Goal: Transaction & Acquisition: Purchase product/service

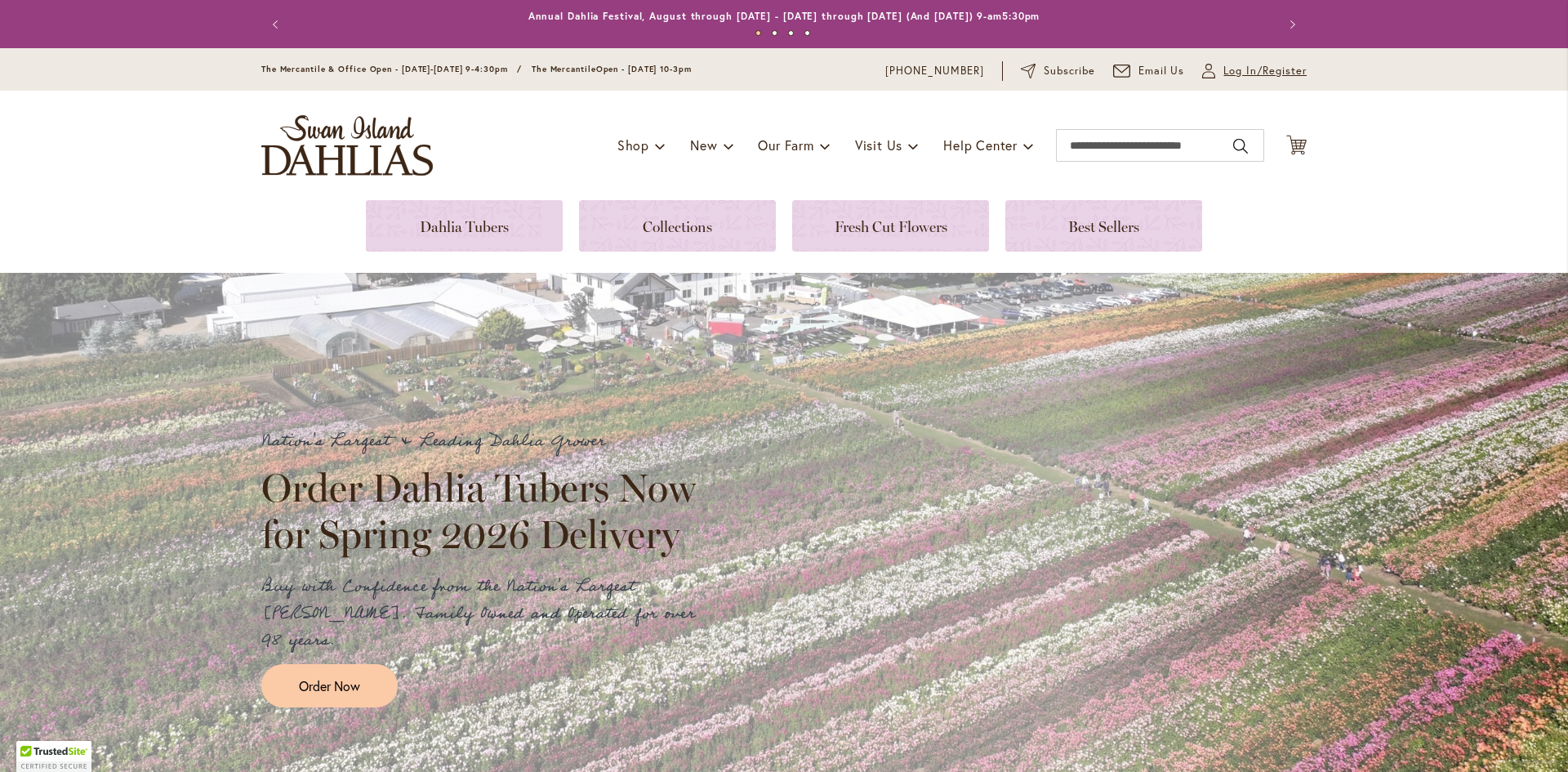
click at [1240, 66] on span "Log In/Register" at bounding box center [1264, 70] width 83 height 17
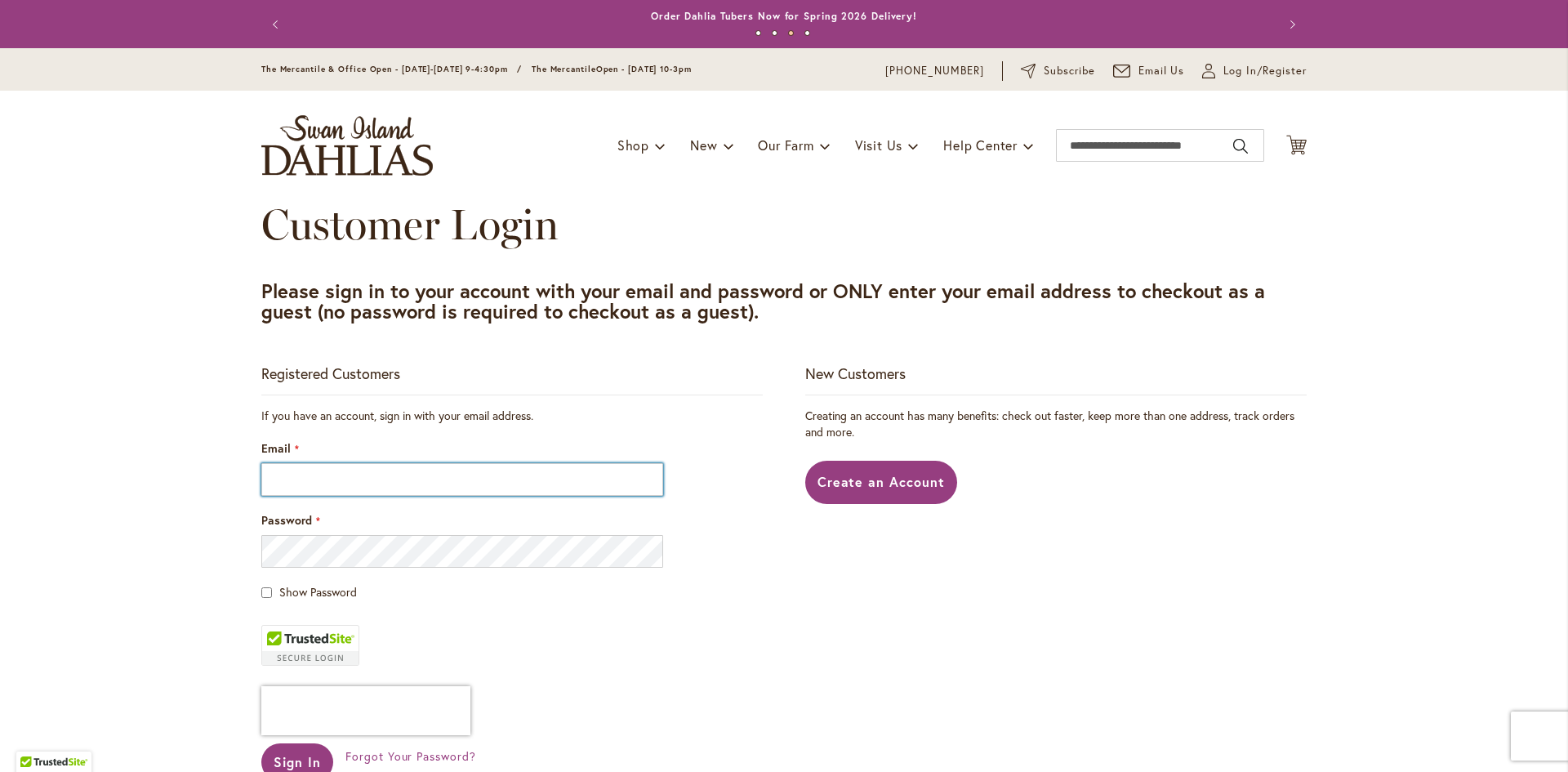
click at [288, 479] on input "Email" at bounding box center [463, 478] width 402 height 32
type input "**********"
click at [272, 596] on div "Show Password" at bounding box center [513, 591] width 502 height 17
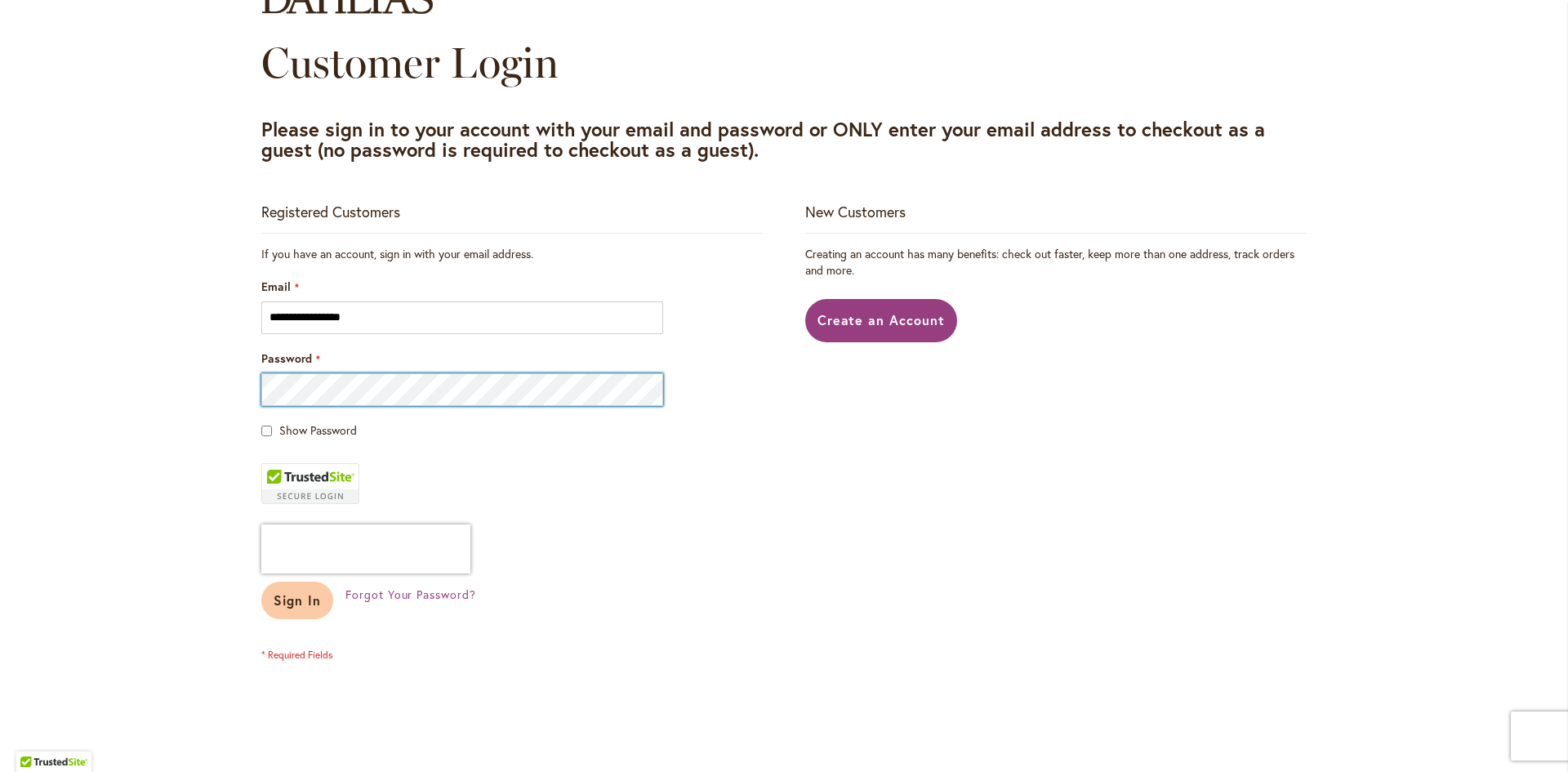
scroll to position [162, 0]
click at [282, 605] on span "Sign In" at bounding box center [297, 599] width 48 height 18
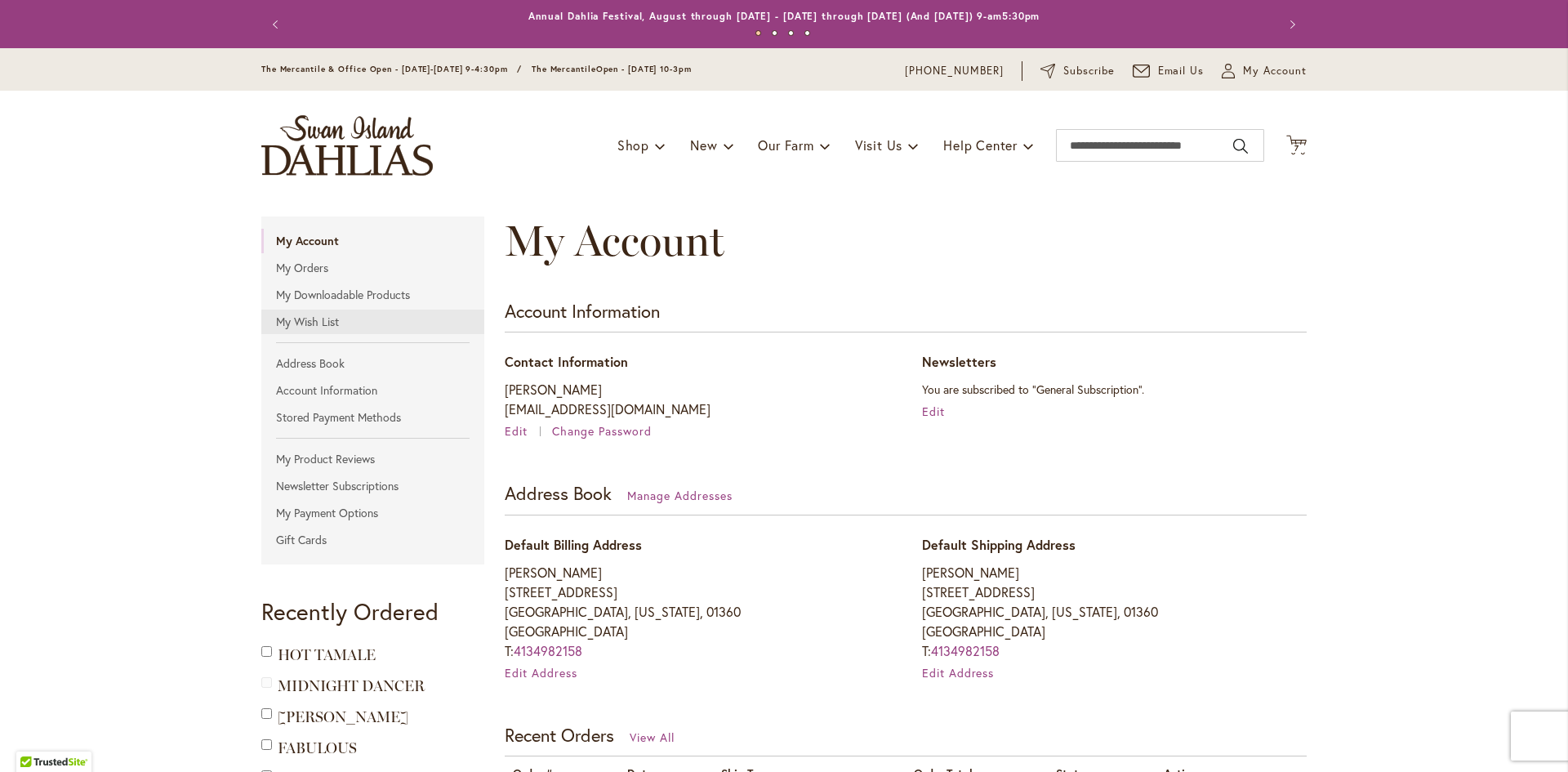
click at [306, 313] on link "My Wish List" at bounding box center [373, 321] width 223 height 24
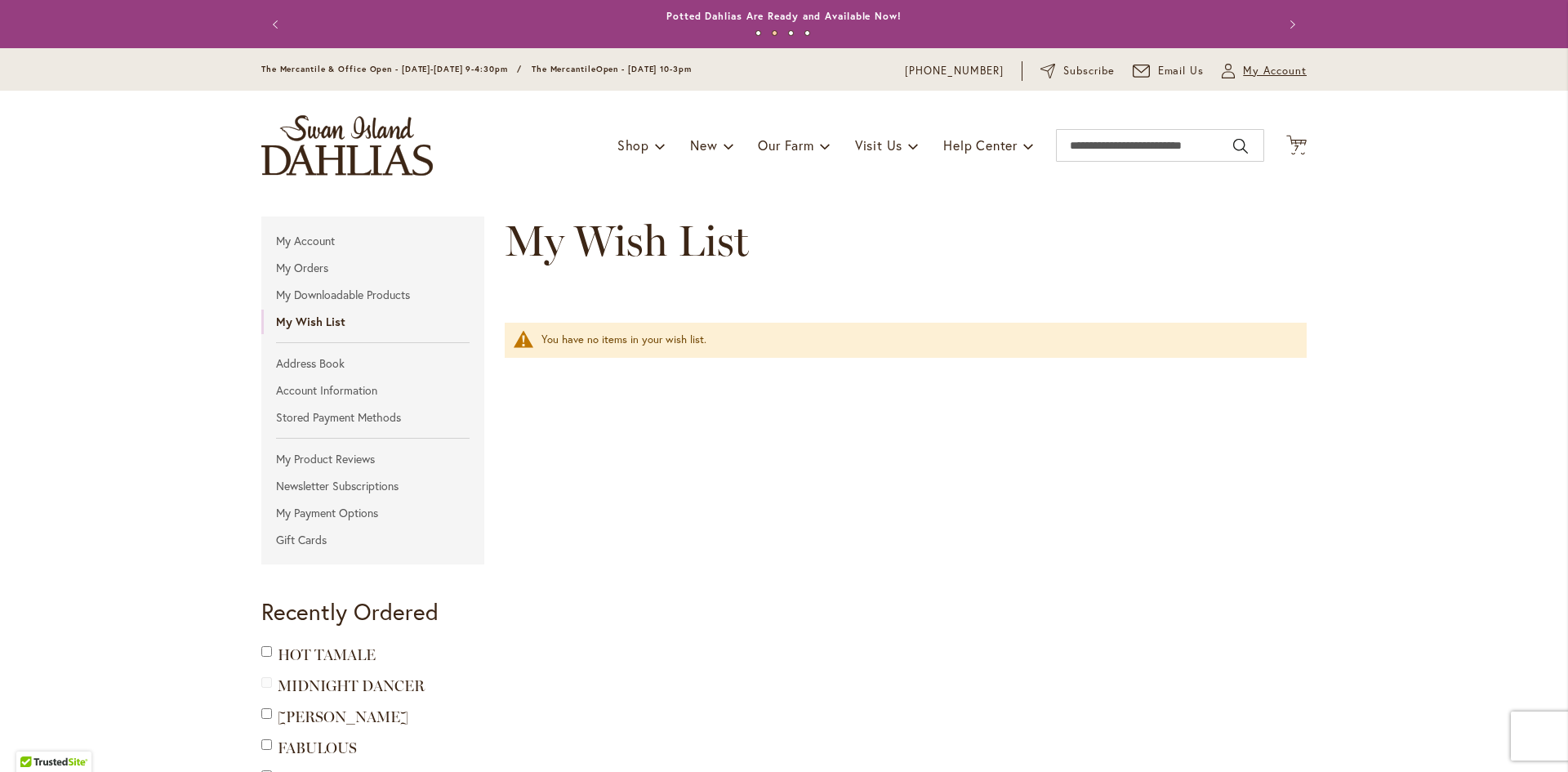
click at [1257, 70] on span "My Account" at bounding box center [1274, 70] width 63 height 17
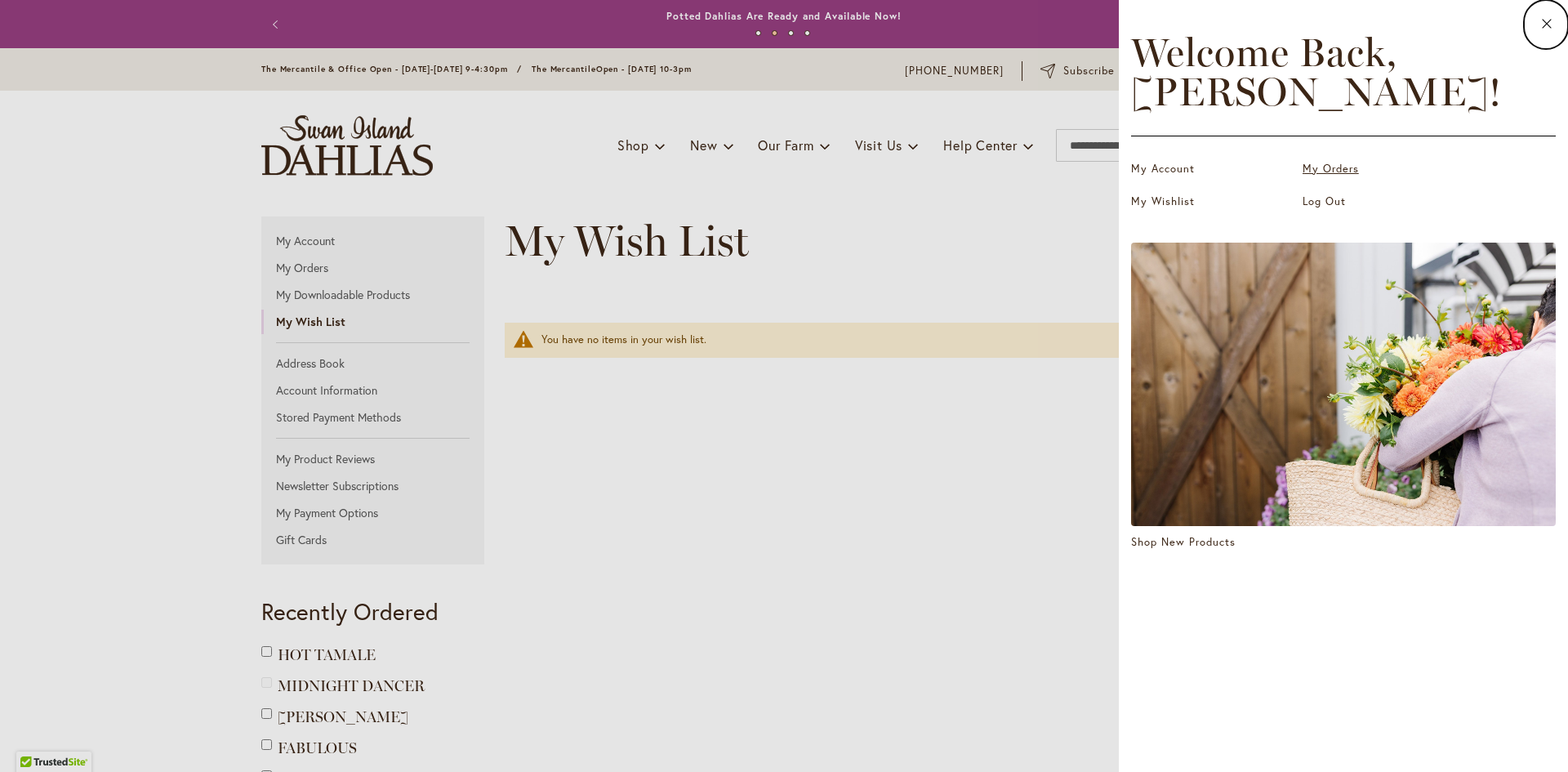
click at [1324, 170] on link "My Orders" at bounding box center [1383, 169] width 163 height 17
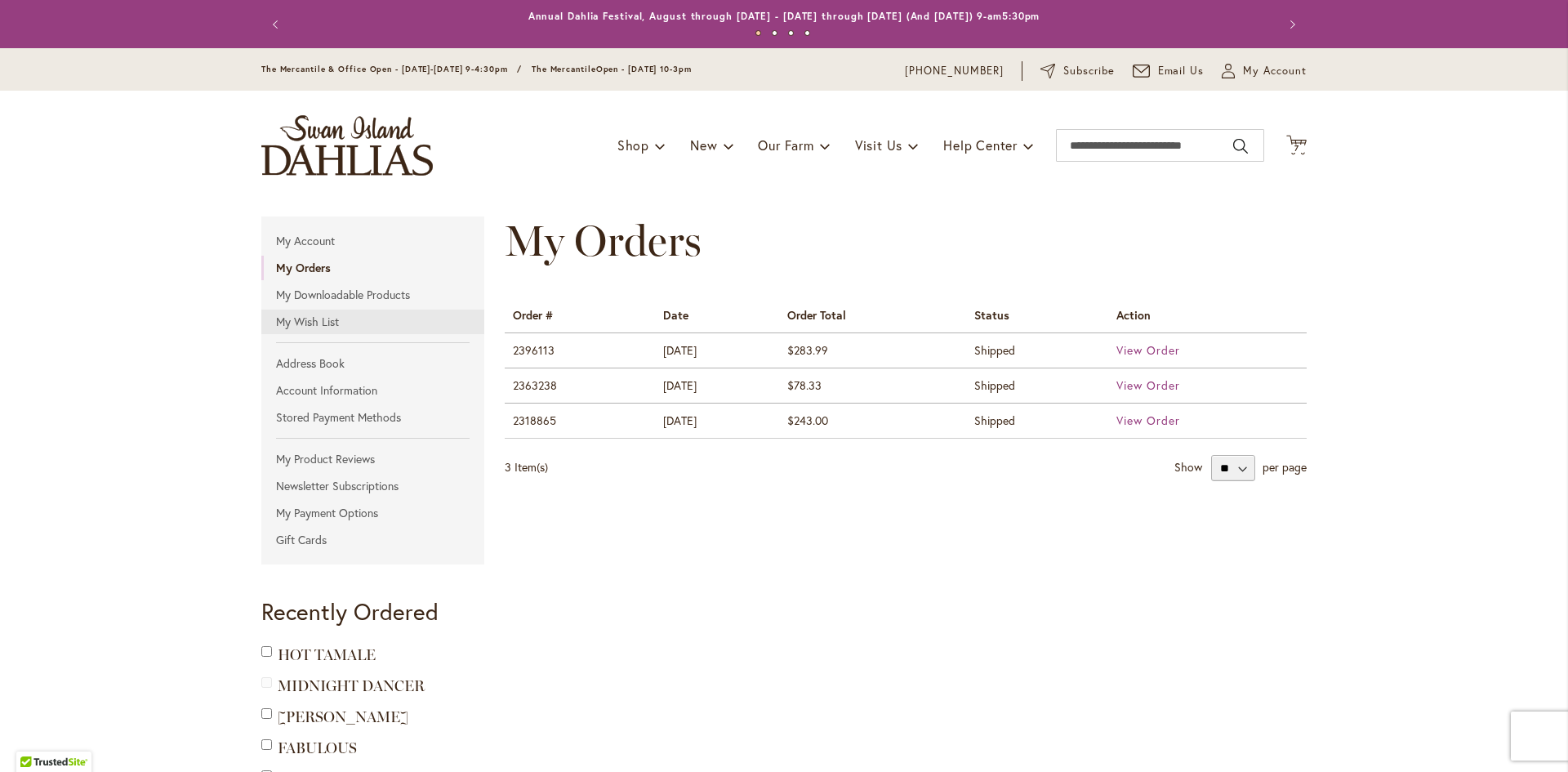
click at [309, 314] on link "My Wish List" at bounding box center [373, 321] width 223 height 24
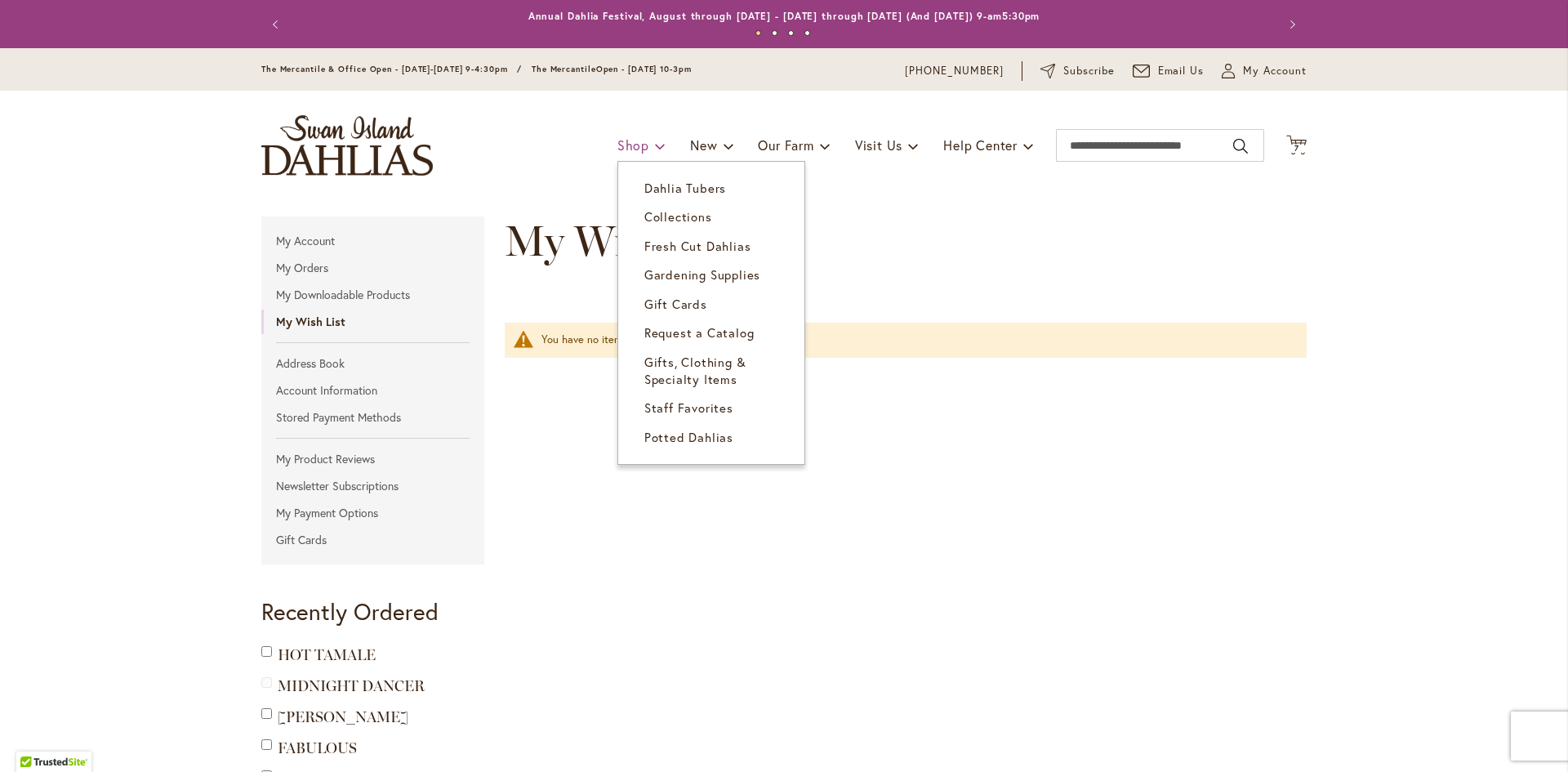
click at [628, 141] on span "Shop" at bounding box center [633, 145] width 32 height 18
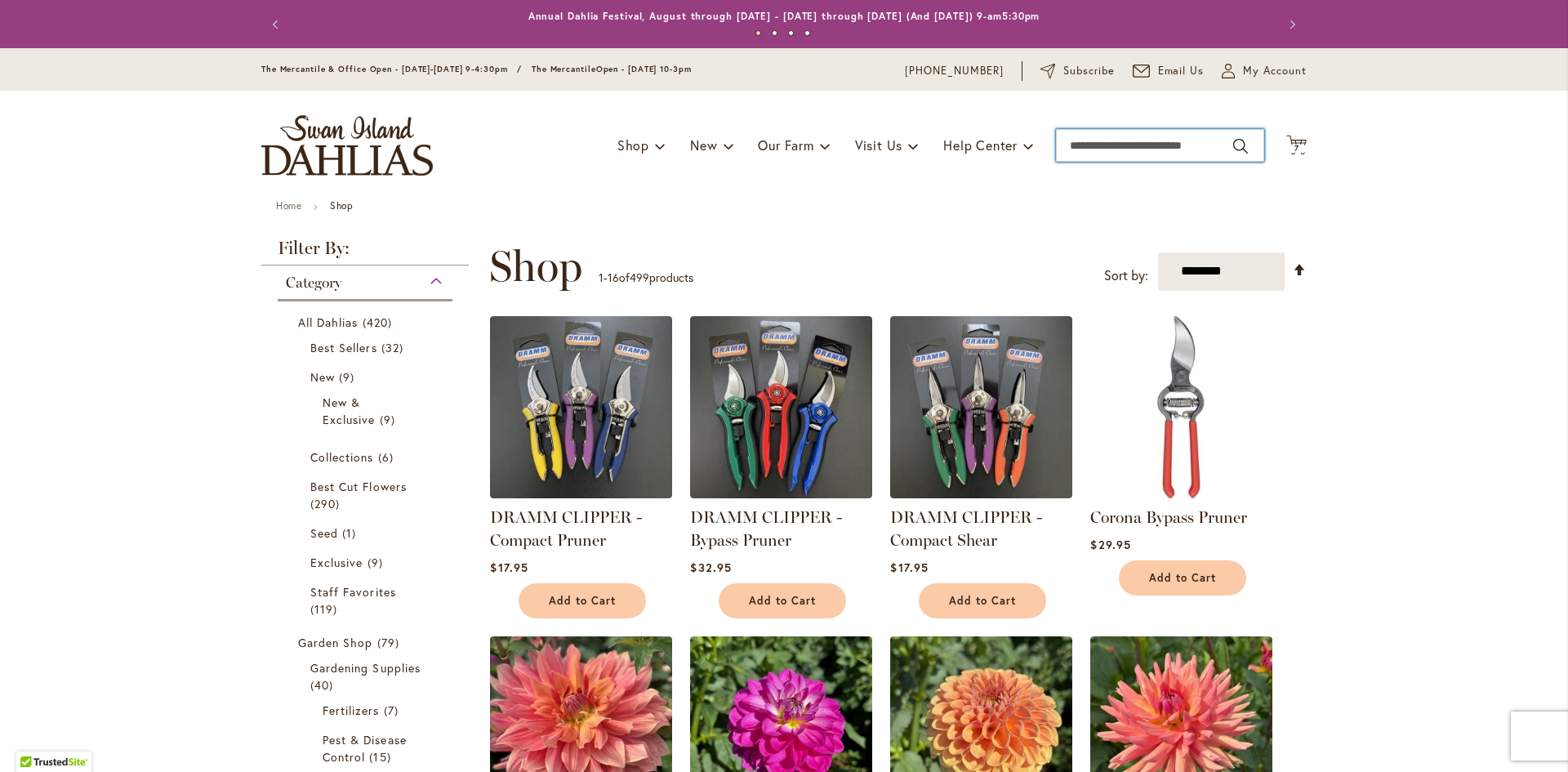
click at [1100, 146] on input "Search" at bounding box center [1160, 144] width 208 height 32
type input "********"
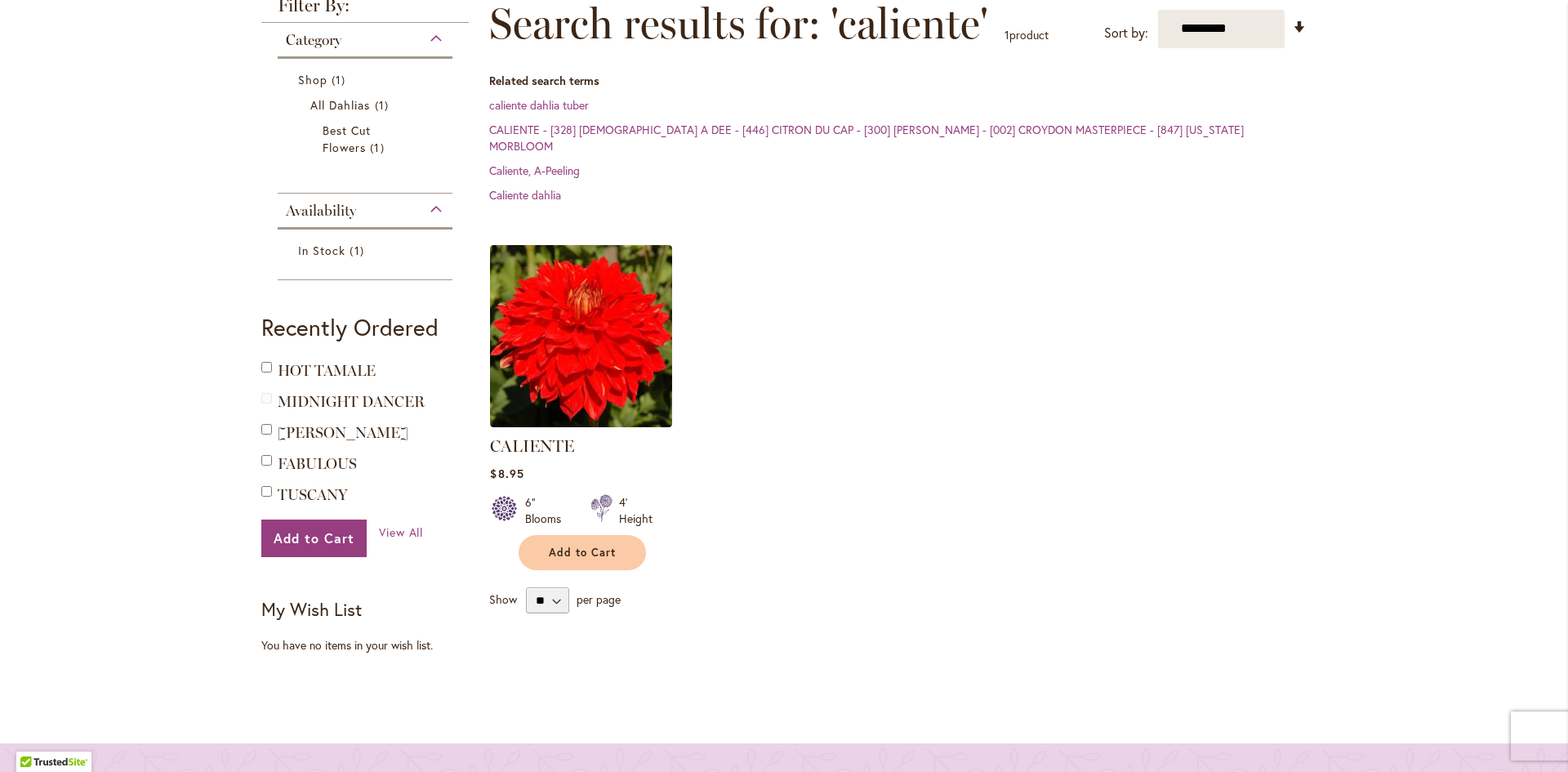
scroll to position [244, 0]
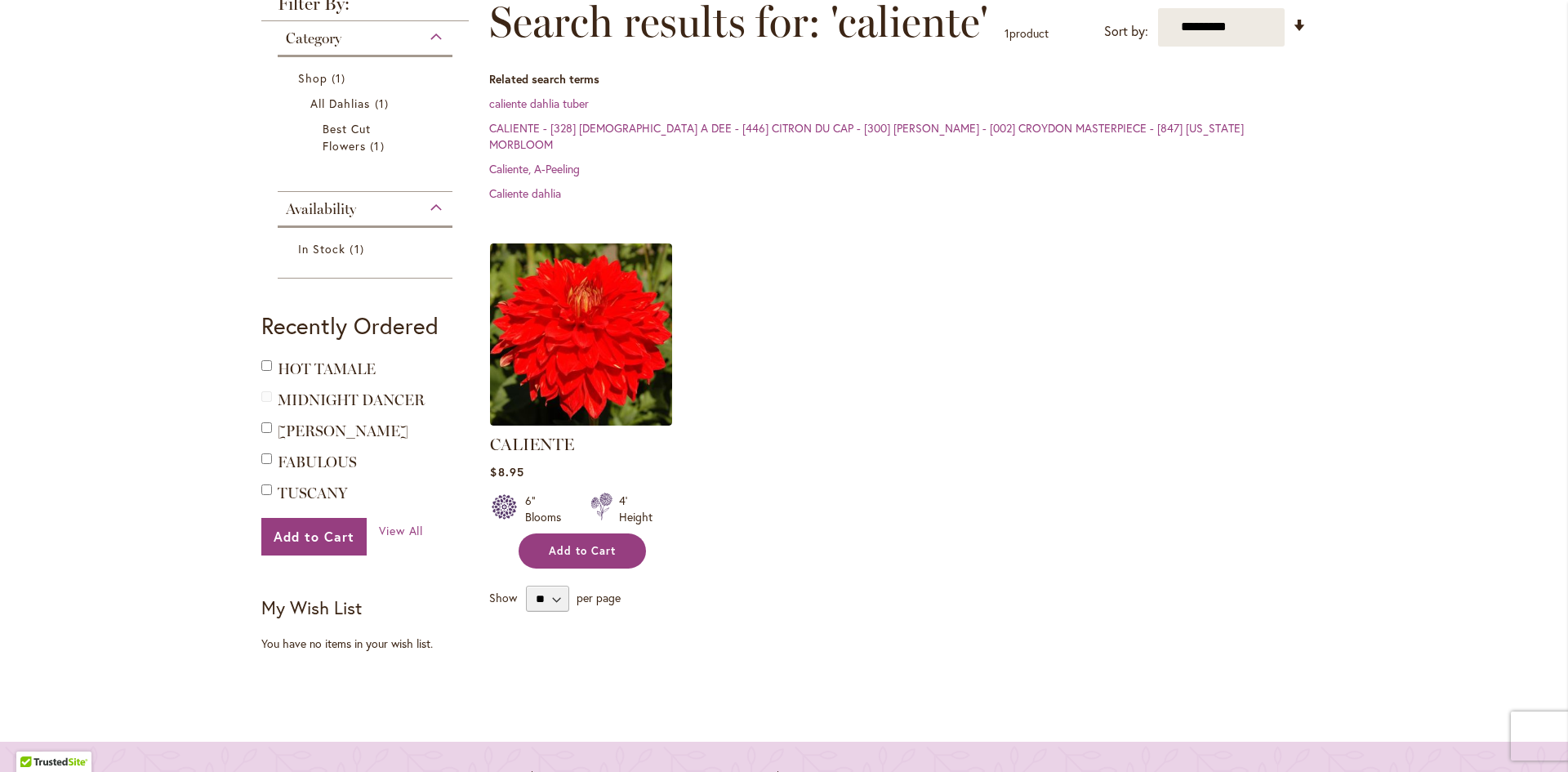
click at [591, 544] on span "Add to Cart" at bounding box center [582, 550] width 67 height 14
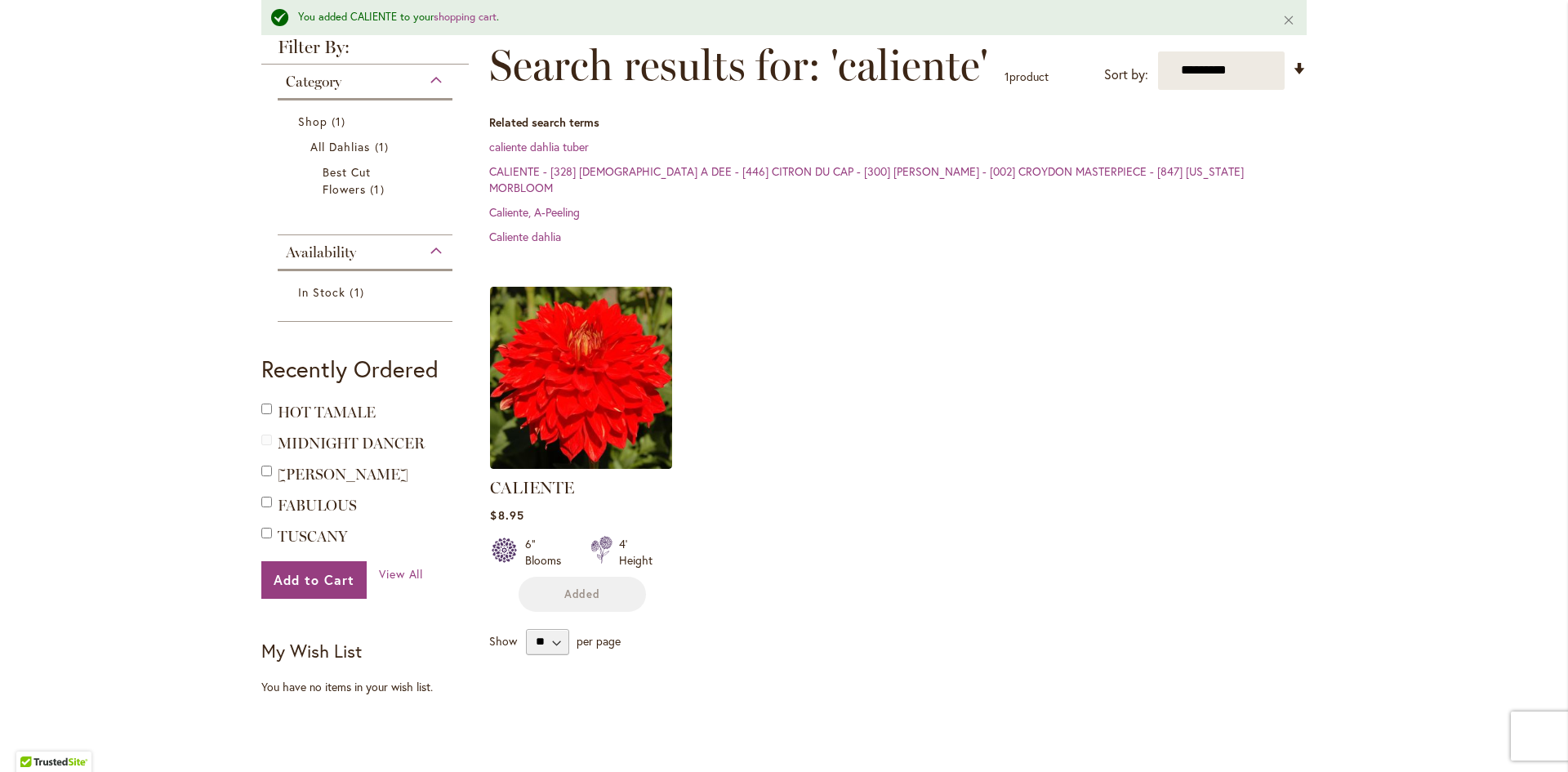
scroll to position [287, 0]
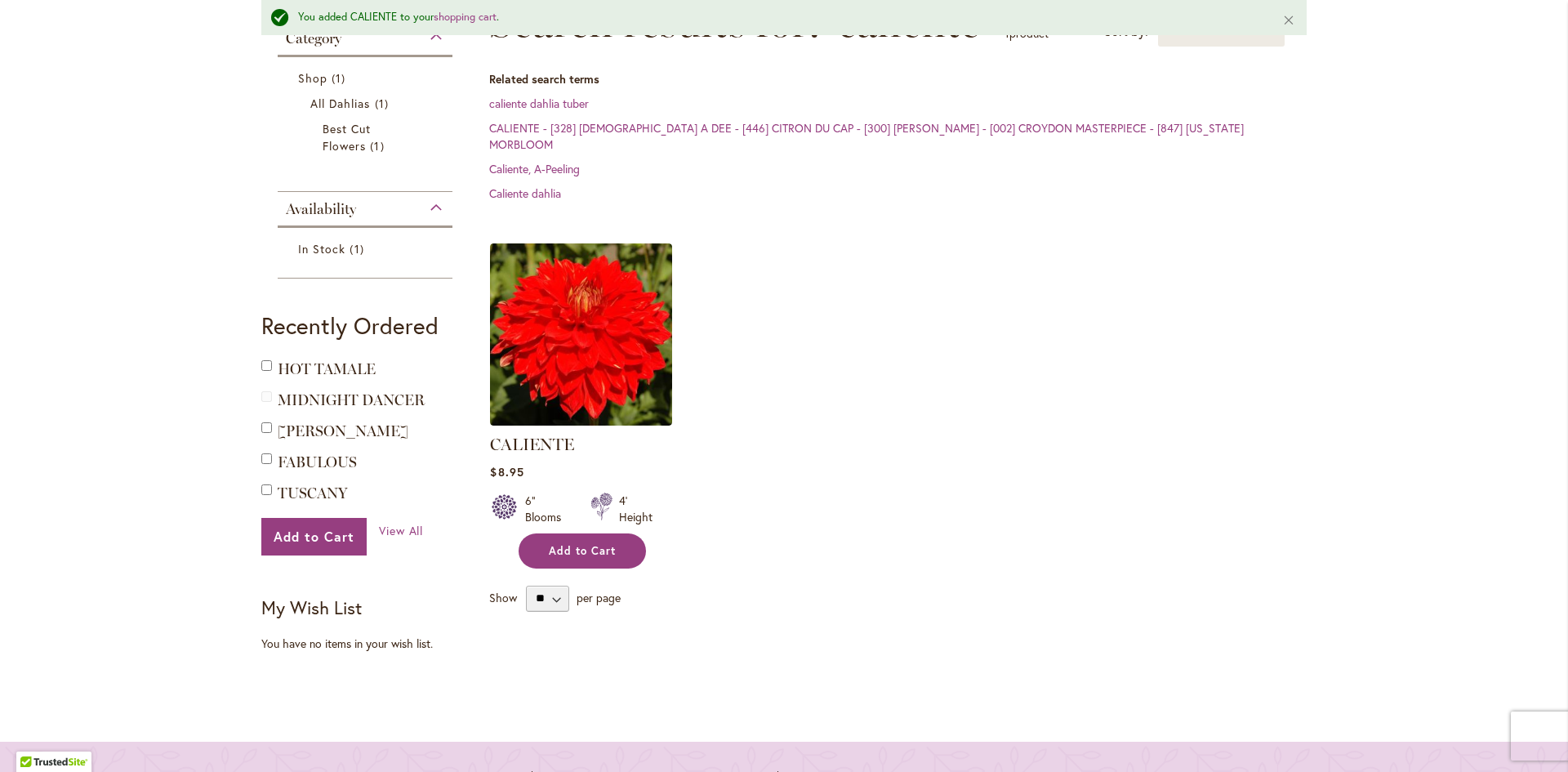
click at [573, 544] on span "Add to Cart" at bounding box center [582, 550] width 67 height 14
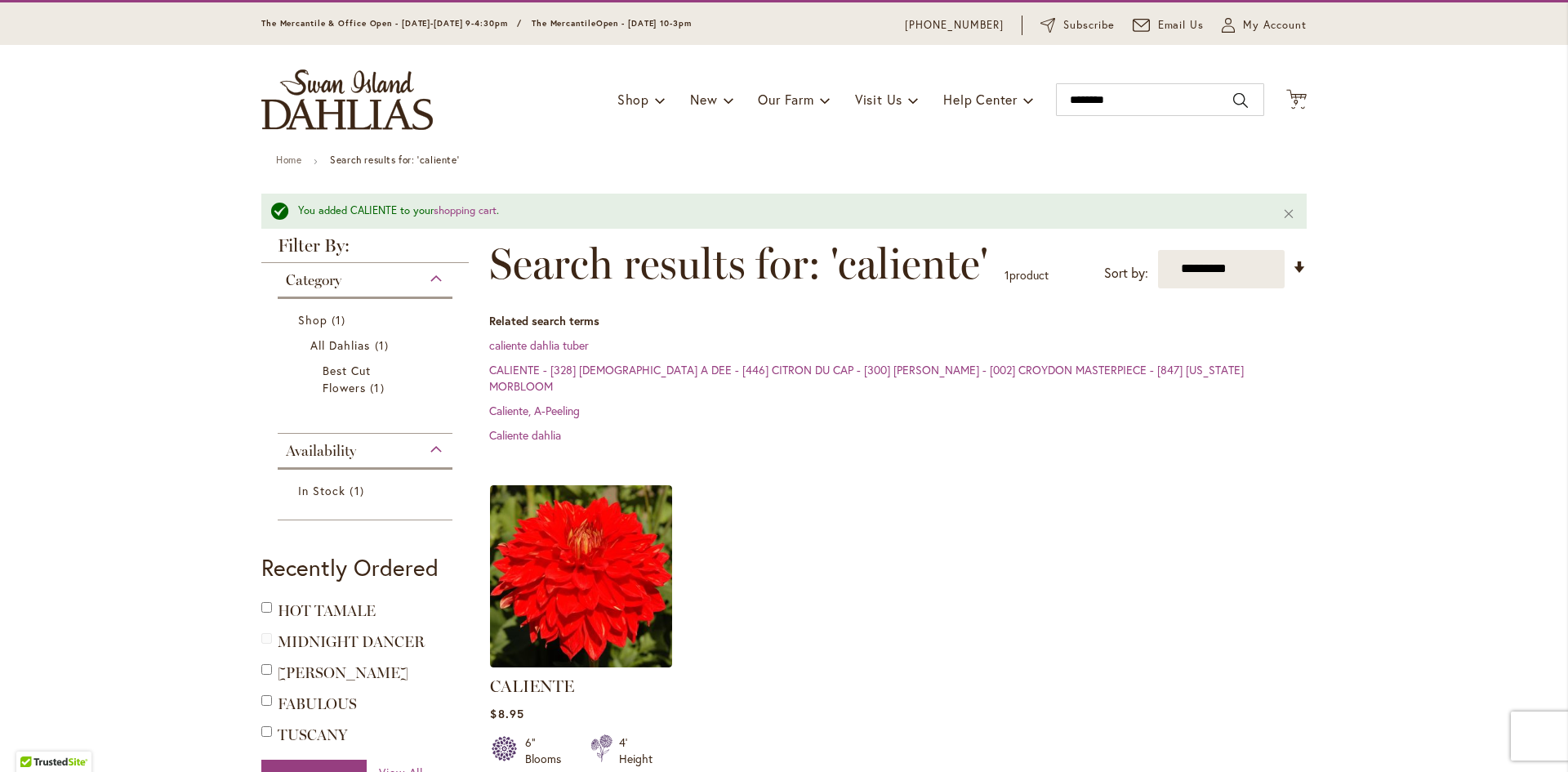
scroll to position [44, 0]
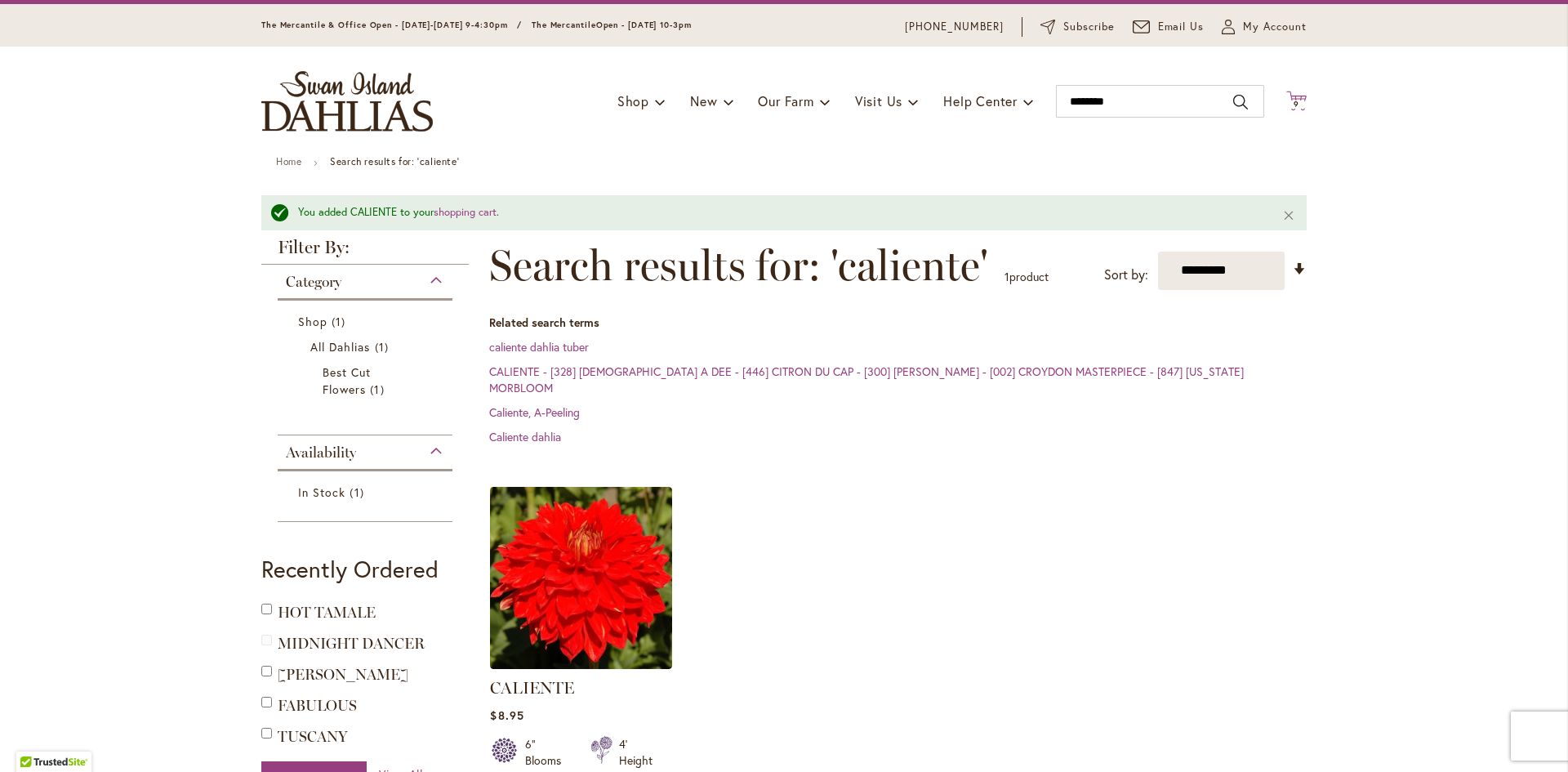
click at [1290, 97] on icon at bounding box center [1297, 101] width 21 height 20
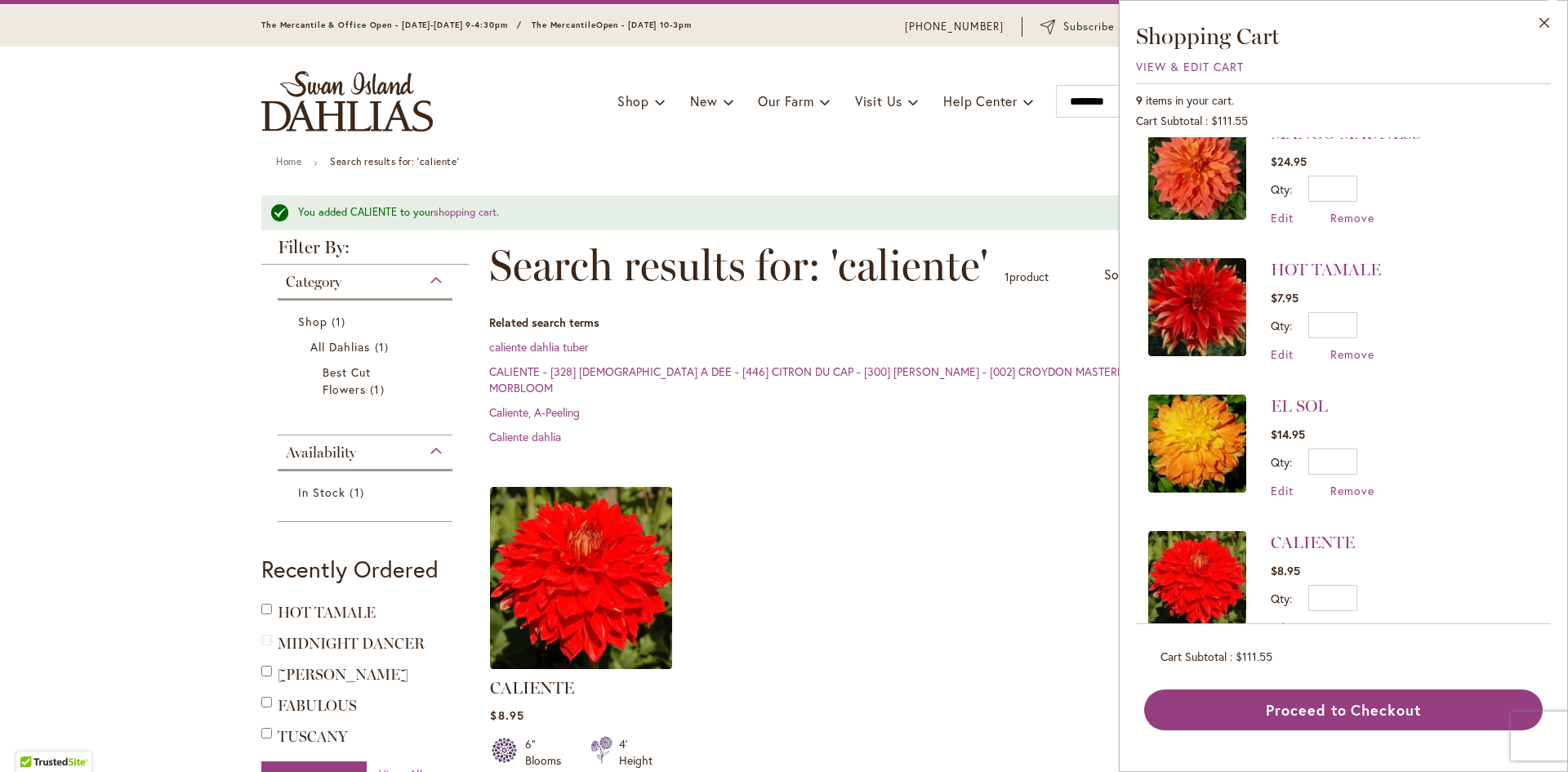
scroll to position [336, 0]
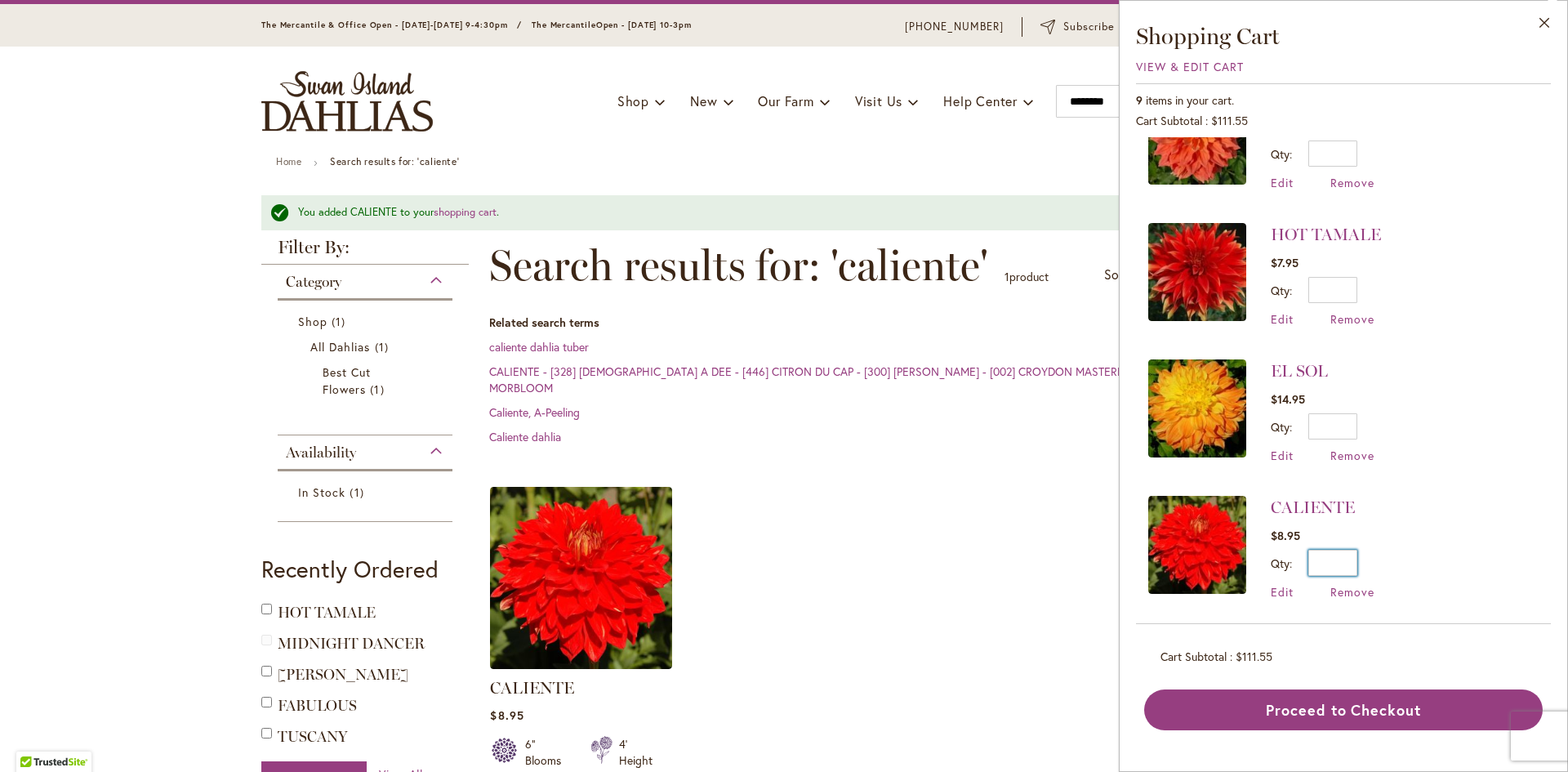
click at [1347, 559] on input "*" at bounding box center [1333, 562] width 49 height 26
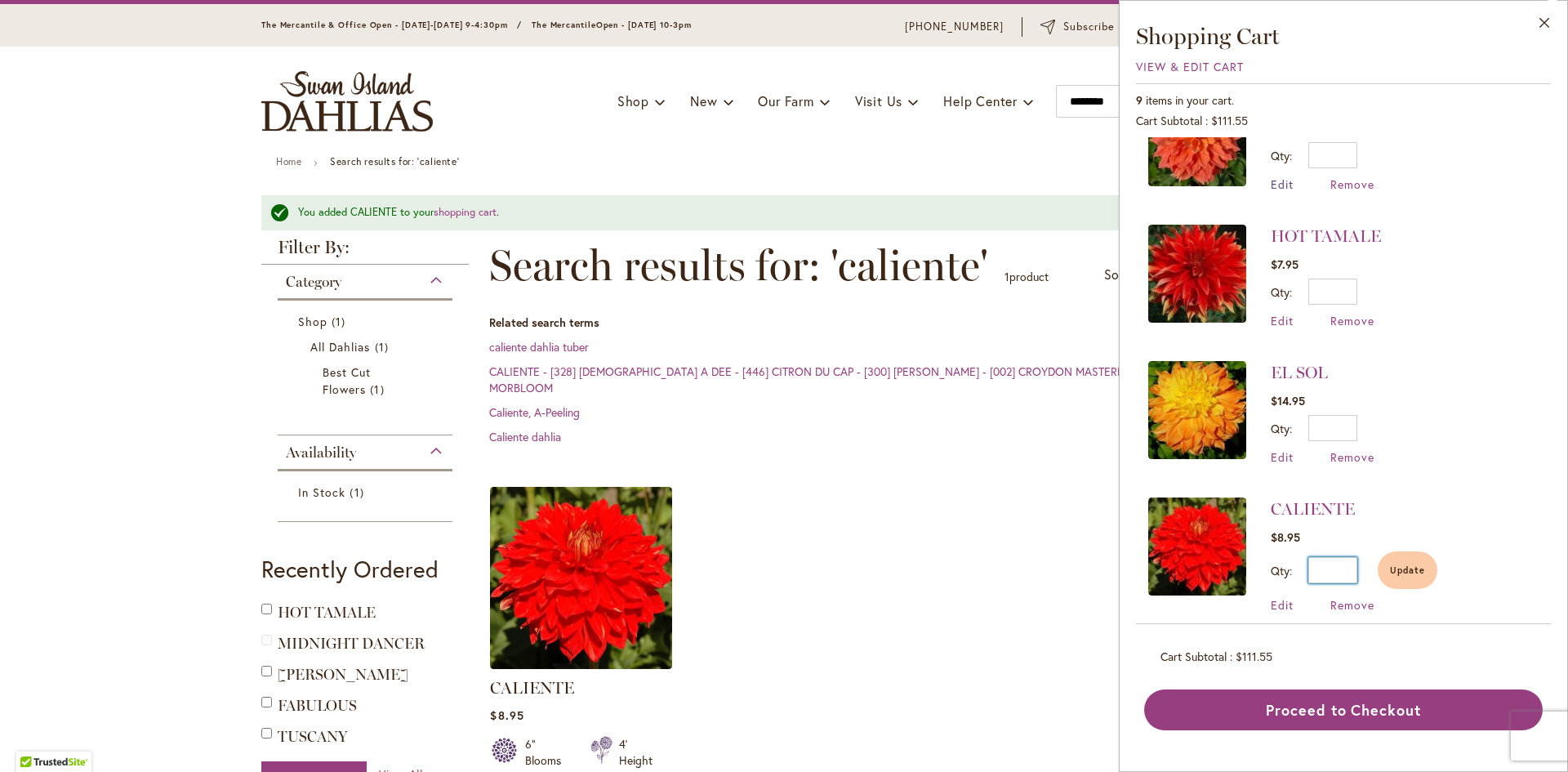
scroll to position [347, 0]
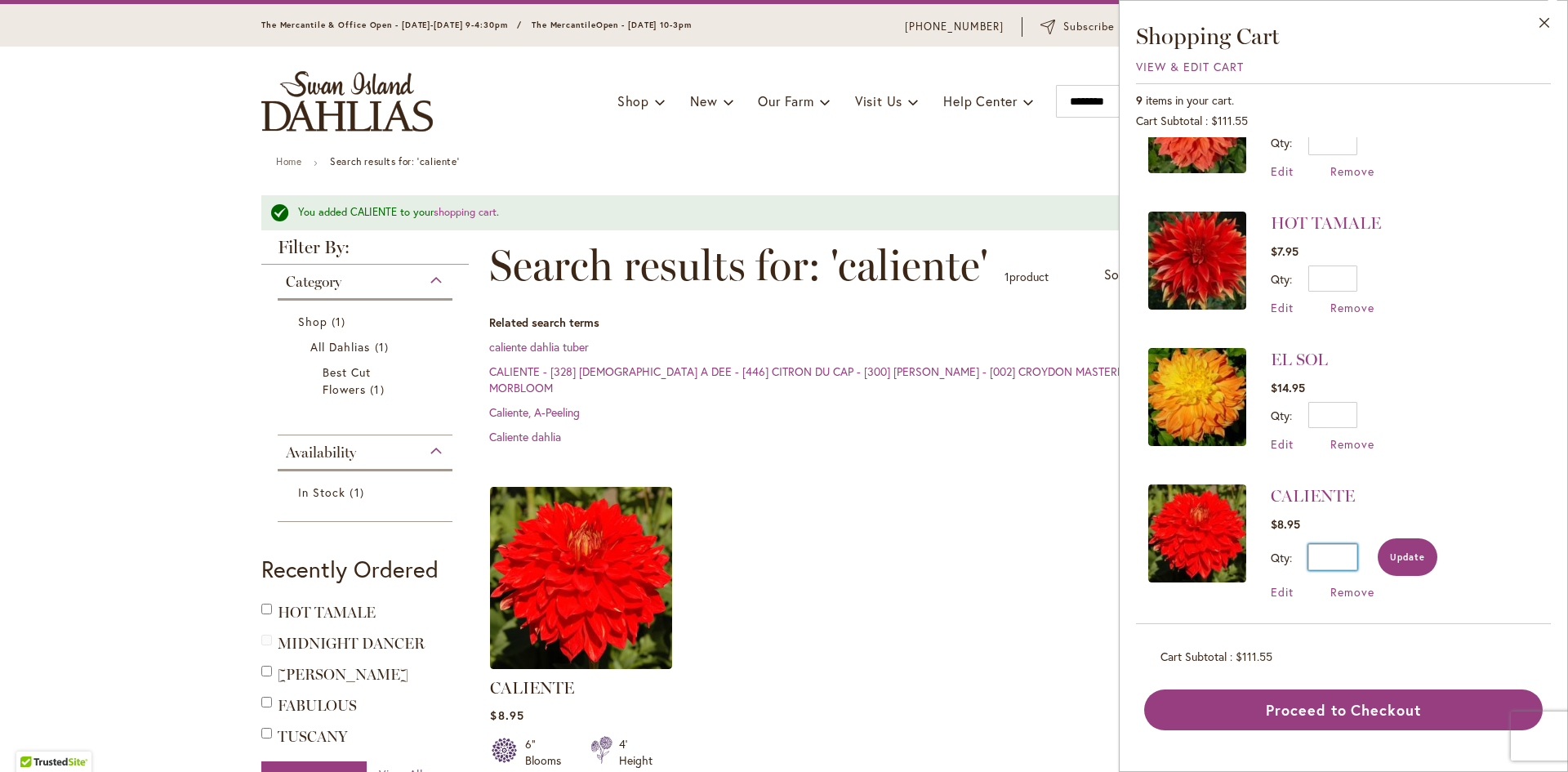
type input "*"
click at [1408, 551] on span "Update" at bounding box center [1408, 557] width 35 height 12
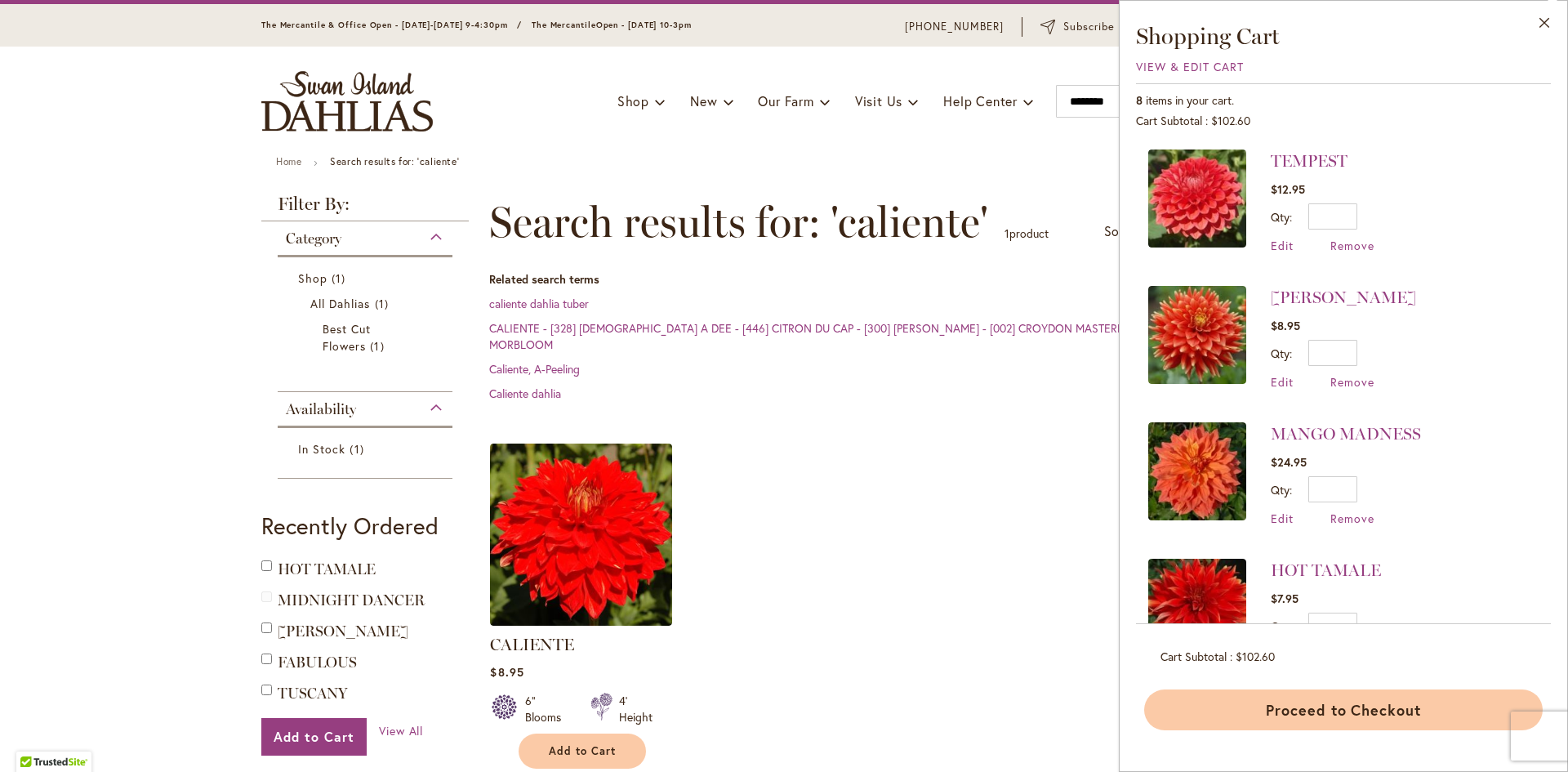
click at [1367, 711] on button "Proceed to Checkout" at bounding box center [1343, 710] width 398 height 41
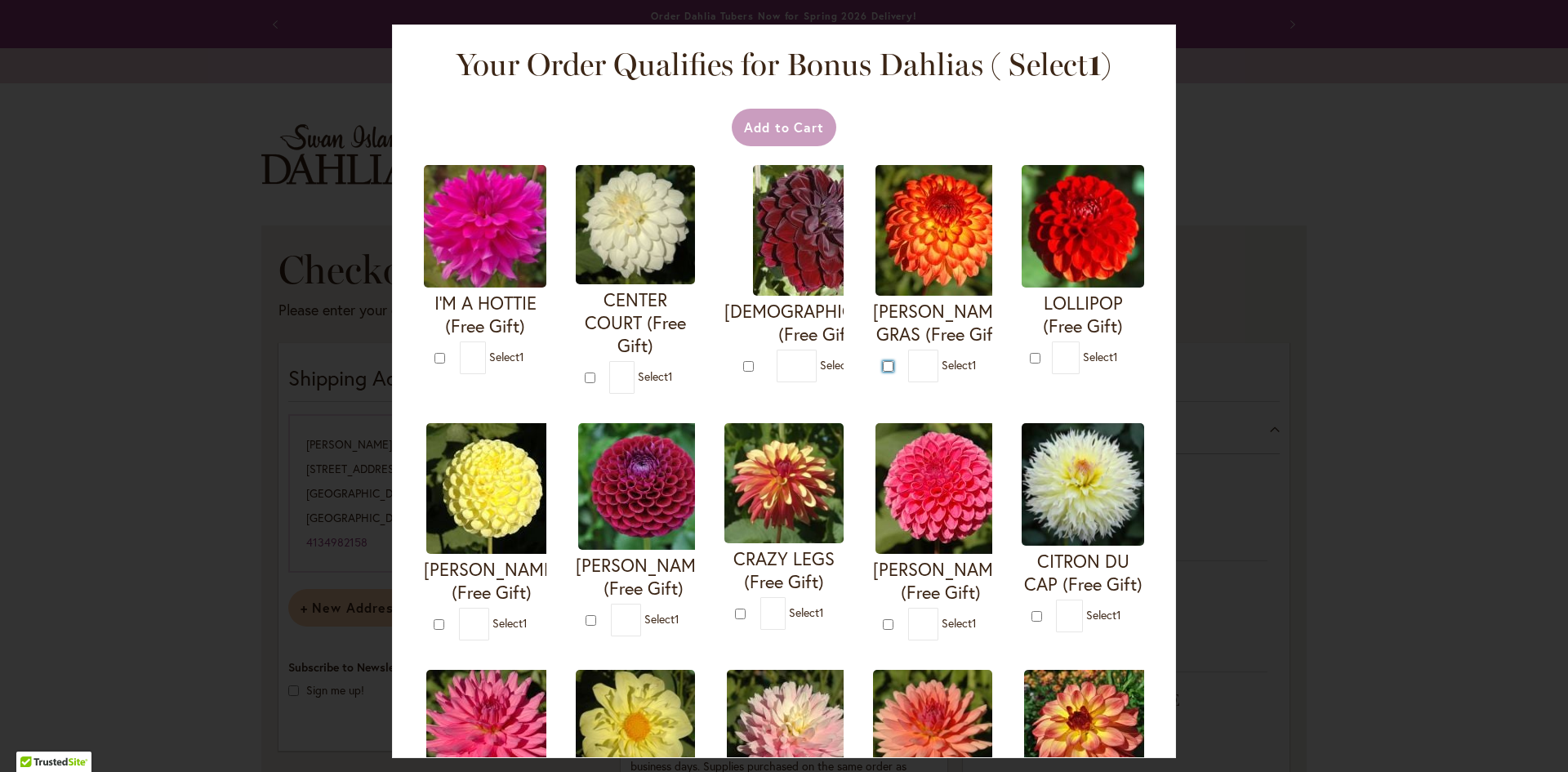
type input "*"
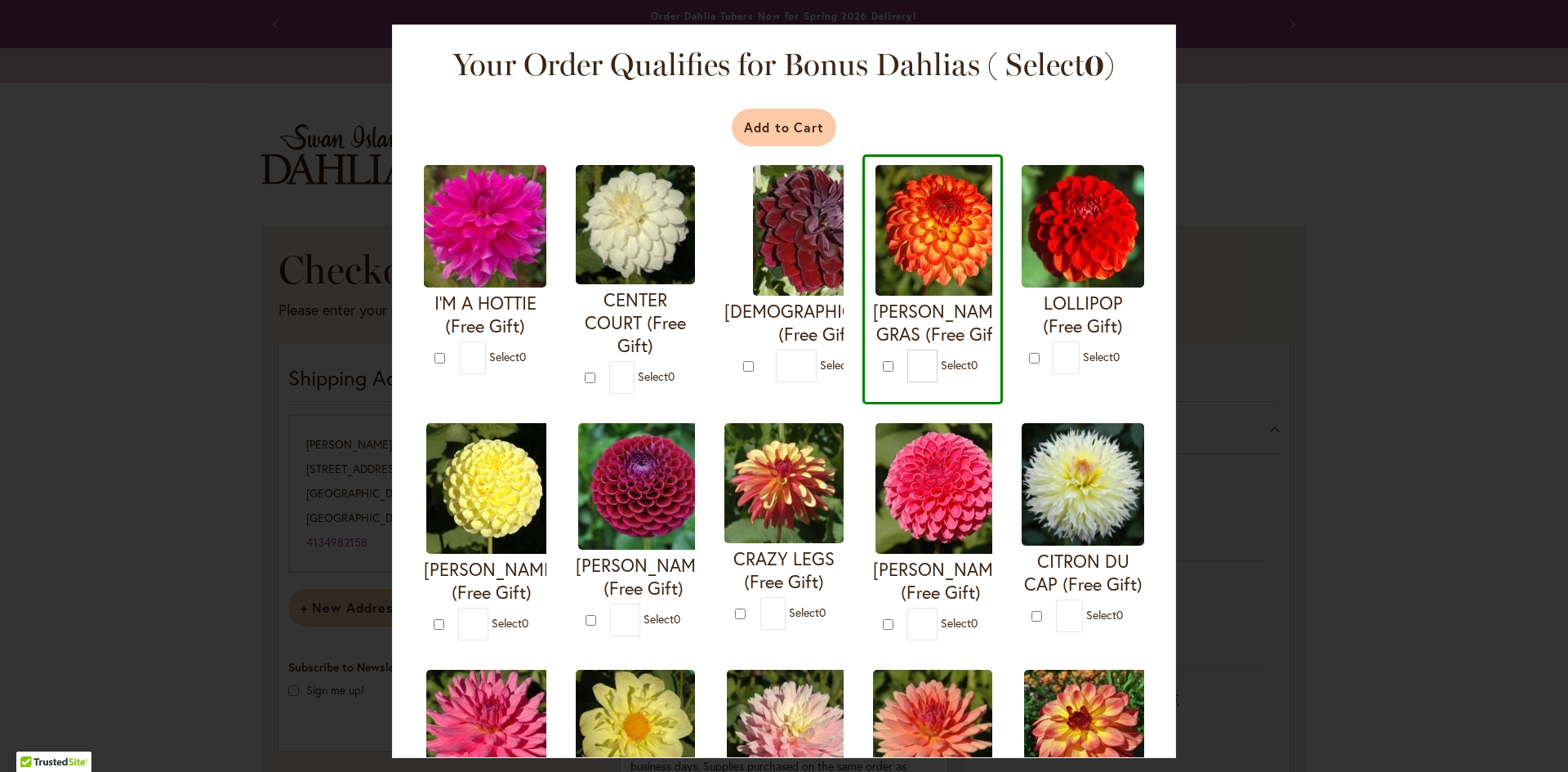
click at [771, 117] on button "Add to Cart" at bounding box center [785, 127] width 105 height 37
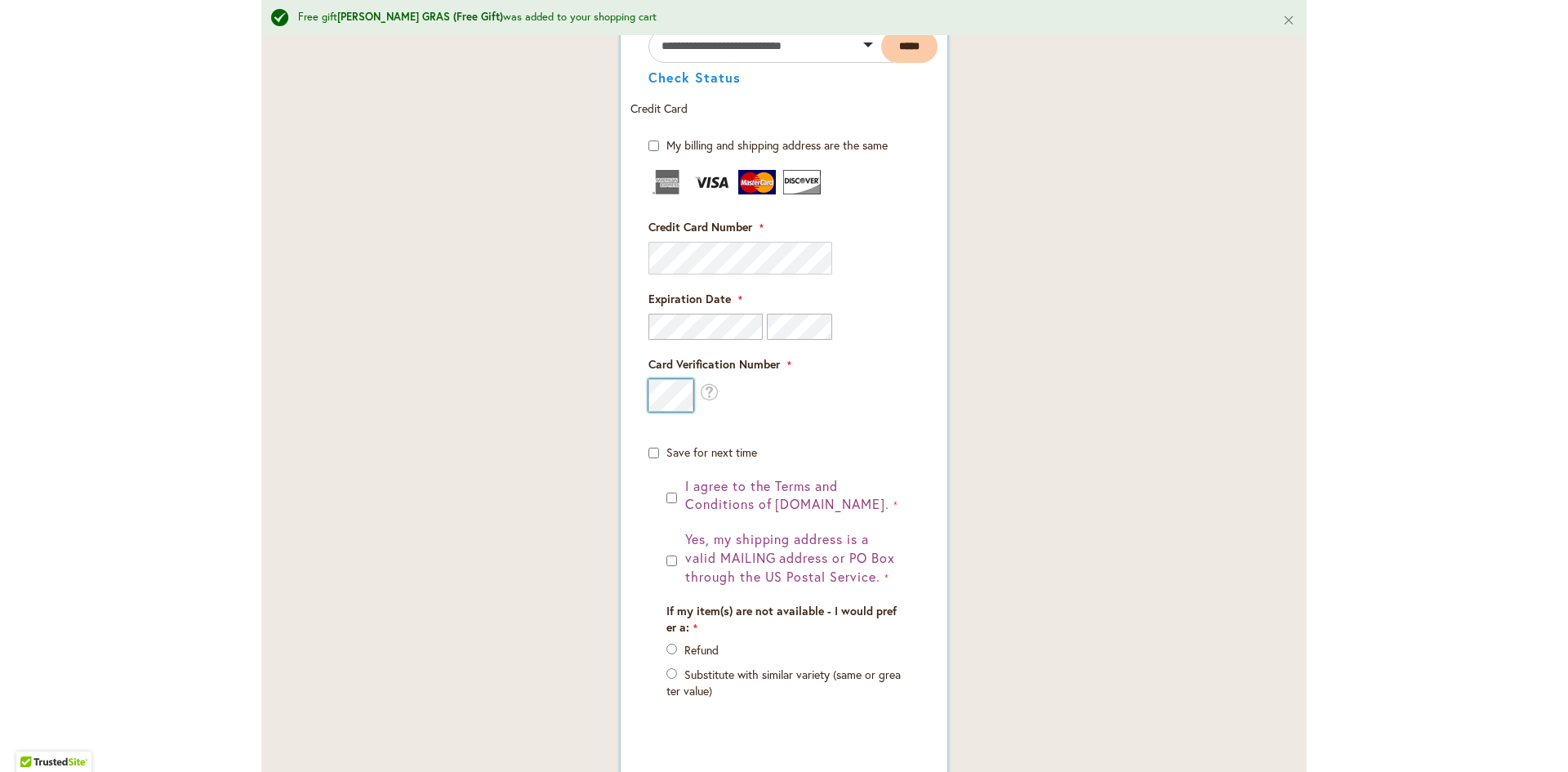
scroll to position [1060, 0]
click at [657, 553] on div "I agree to the Terms and Conditions of dahlias.com. Yes, my shipping address is…" at bounding box center [784, 612] width 271 height 271
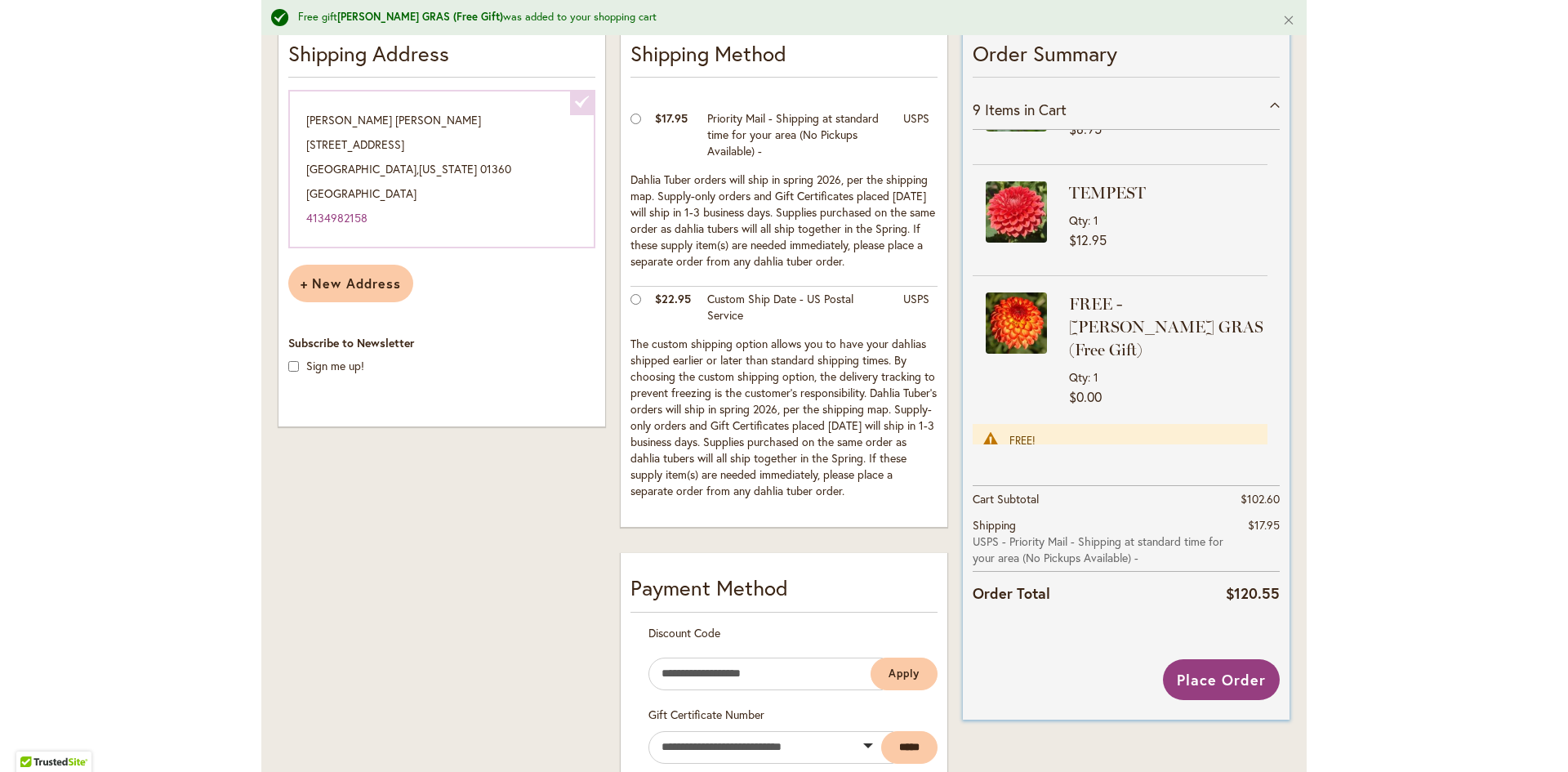
scroll to position [360, 0]
click at [1219, 672] on span "Place Order" at bounding box center [1221, 677] width 89 height 20
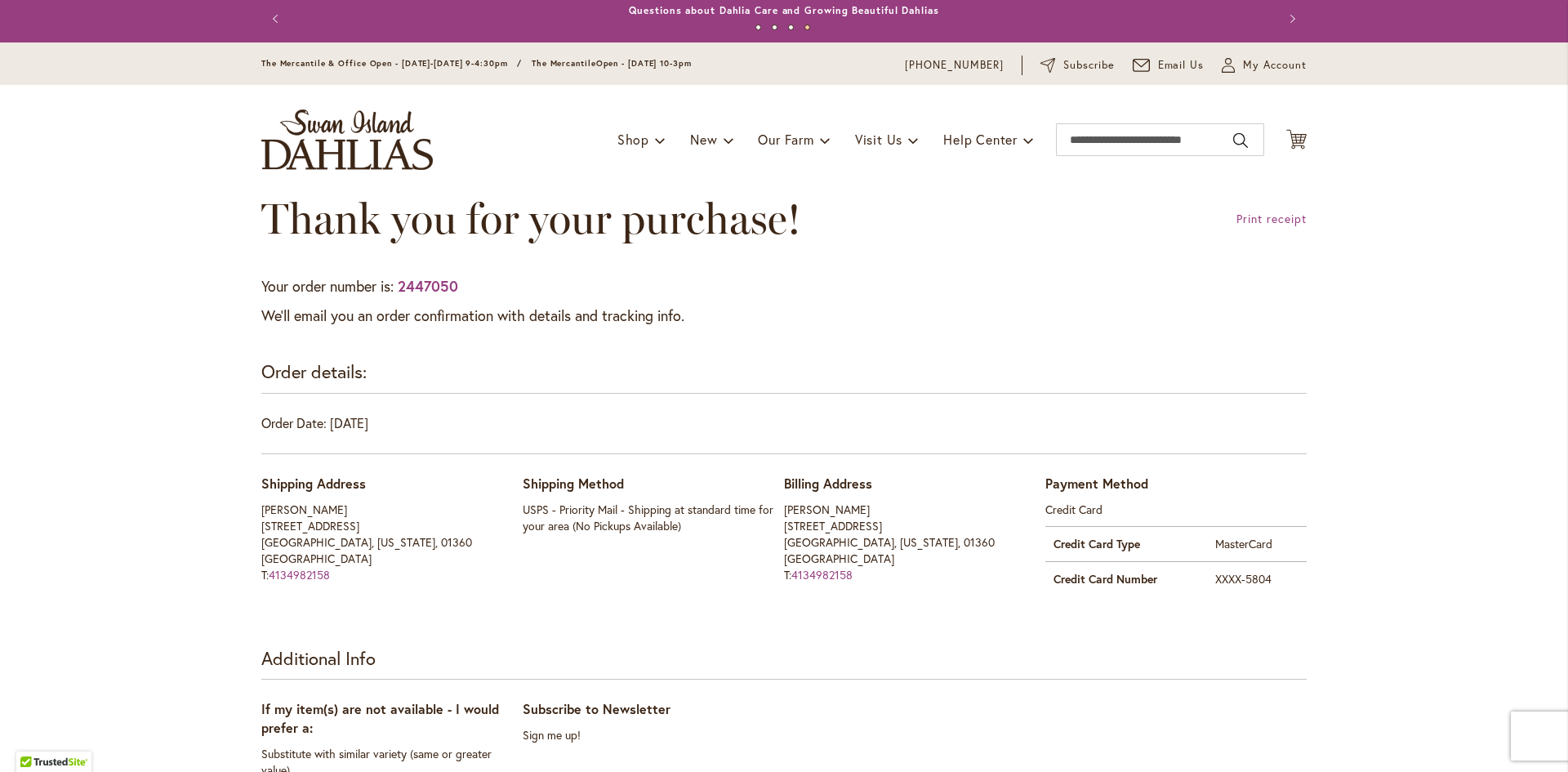
scroll to position [8, 0]
